Goal: Navigation & Orientation: Find specific page/section

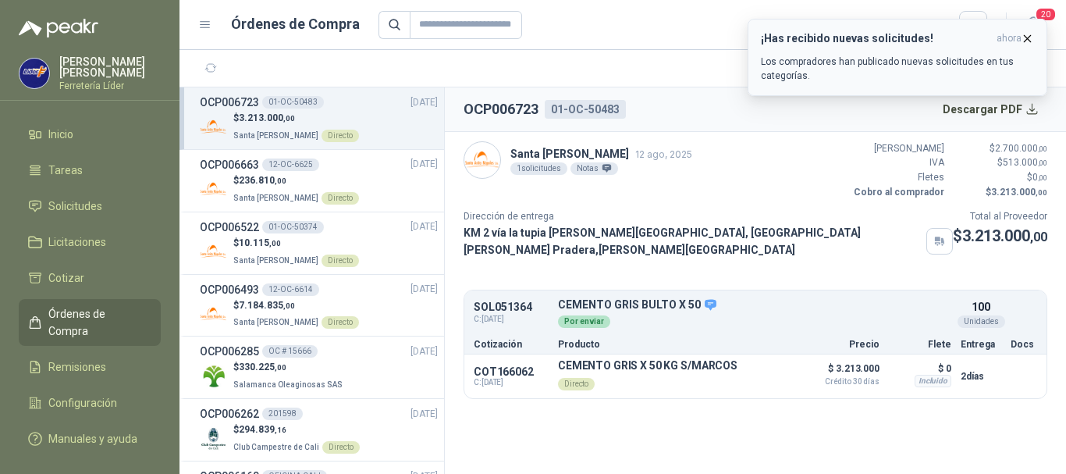
click at [1029, 34] on icon "button" at bounding box center [1027, 38] width 13 height 13
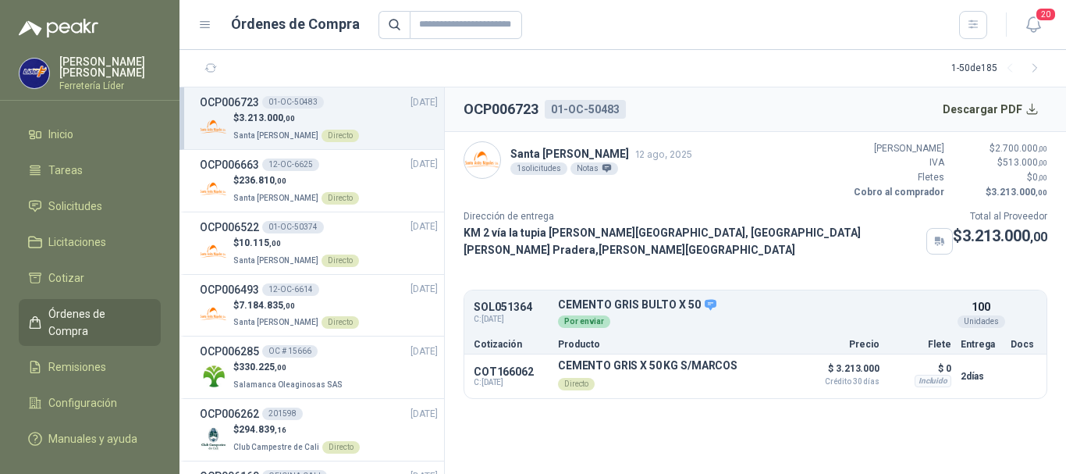
click at [90, 311] on span "Órdenes de Compra" at bounding box center [97, 322] width 98 height 34
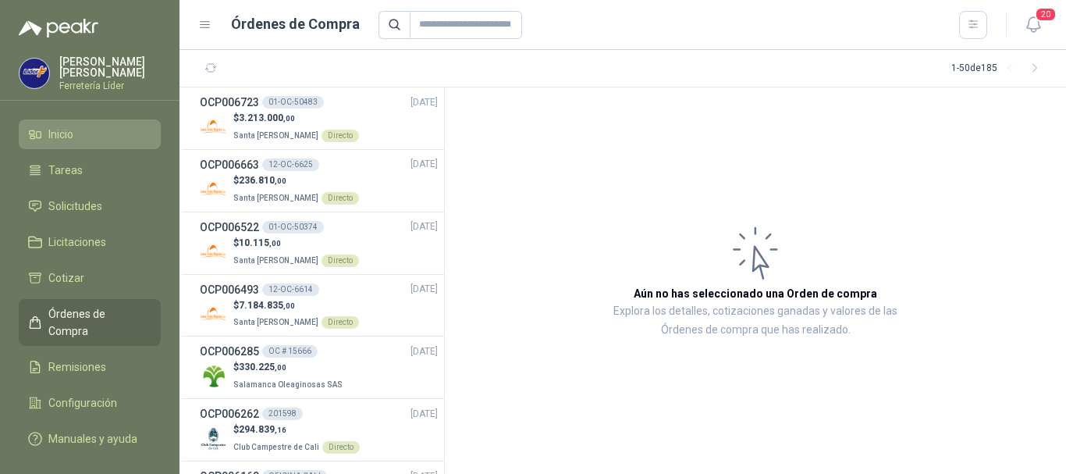
click at [78, 136] on li "Inicio" at bounding box center [89, 134] width 123 height 17
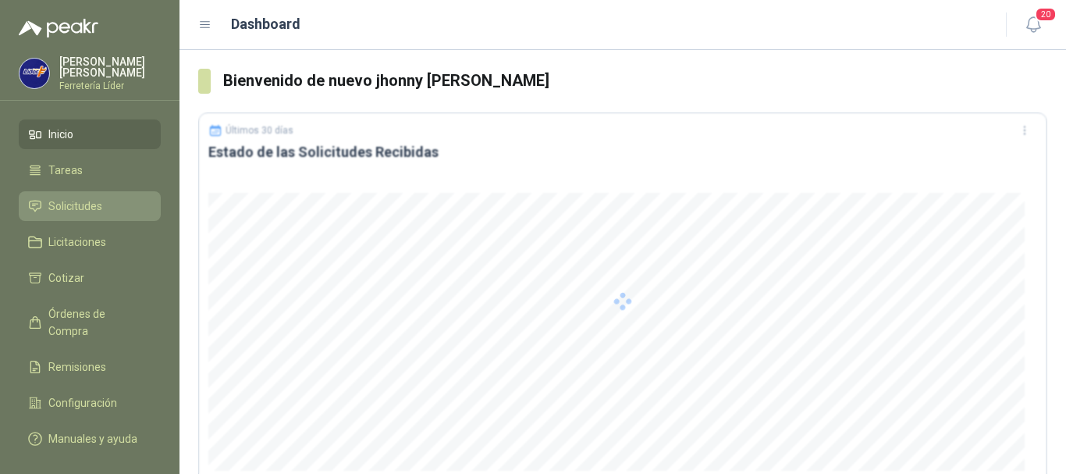
click at [87, 207] on span "Solicitudes" at bounding box center [75, 205] width 54 height 17
